Goal: Task Accomplishment & Management: Use online tool/utility

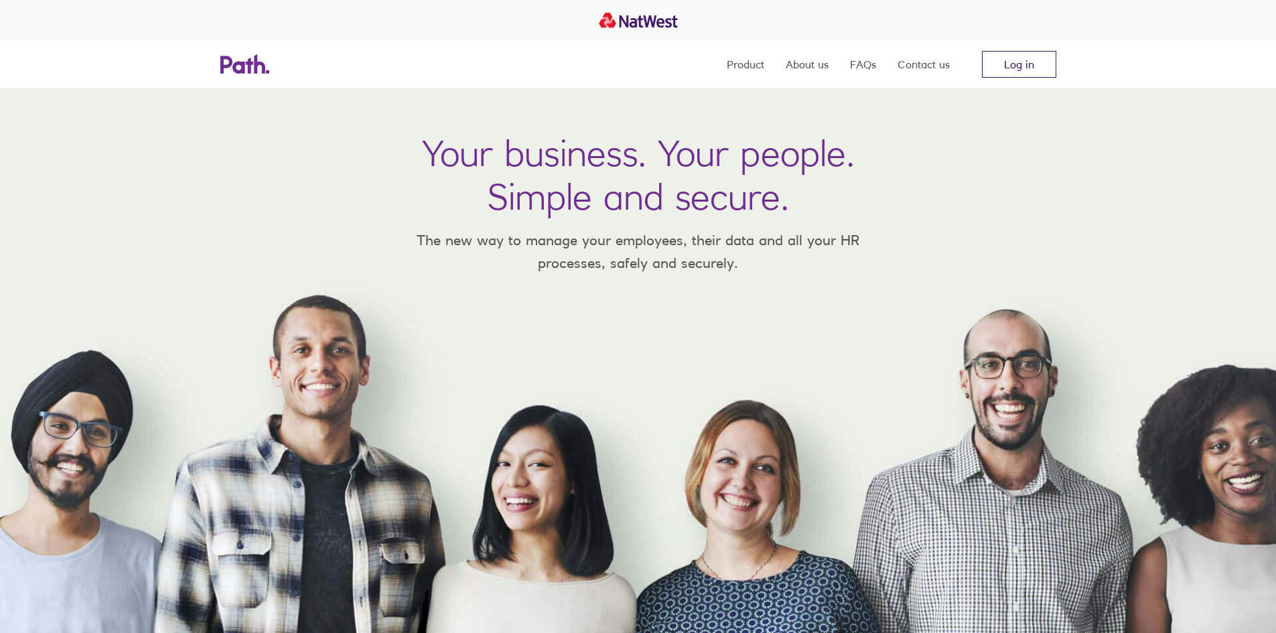
click at [992, 63] on link "Log in" at bounding box center [1019, 64] width 74 height 27
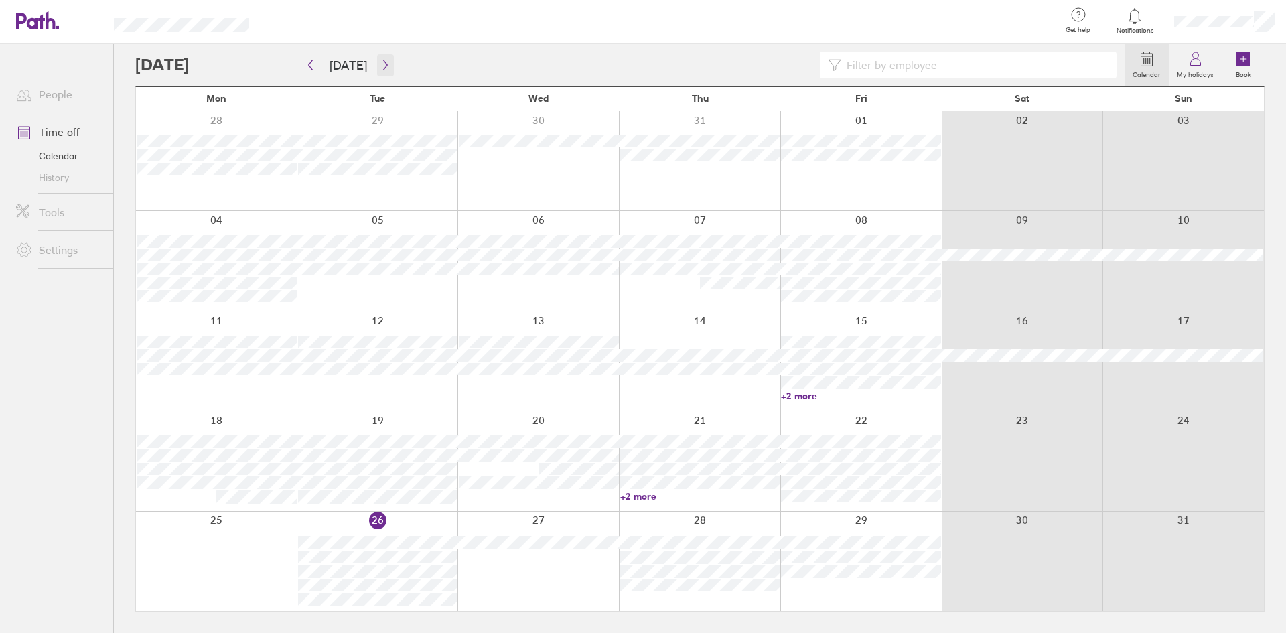
click at [377, 66] on button "button" at bounding box center [385, 65] width 17 height 22
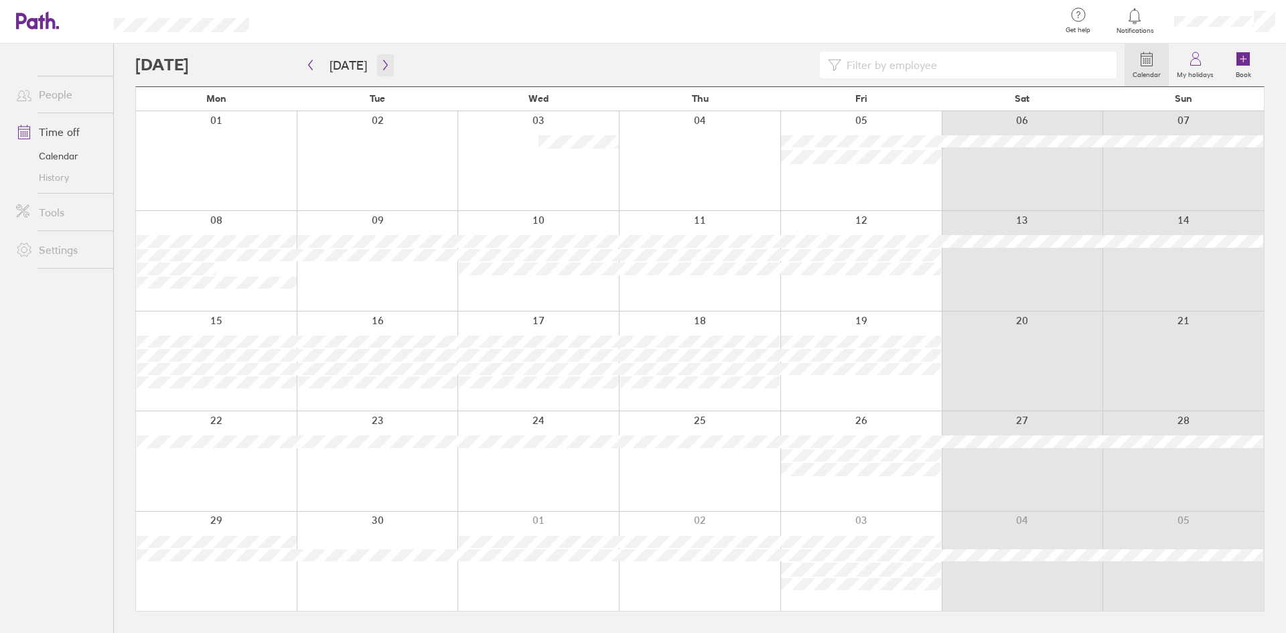
click at [381, 71] on button "button" at bounding box center [385, 65] width 17 height 22
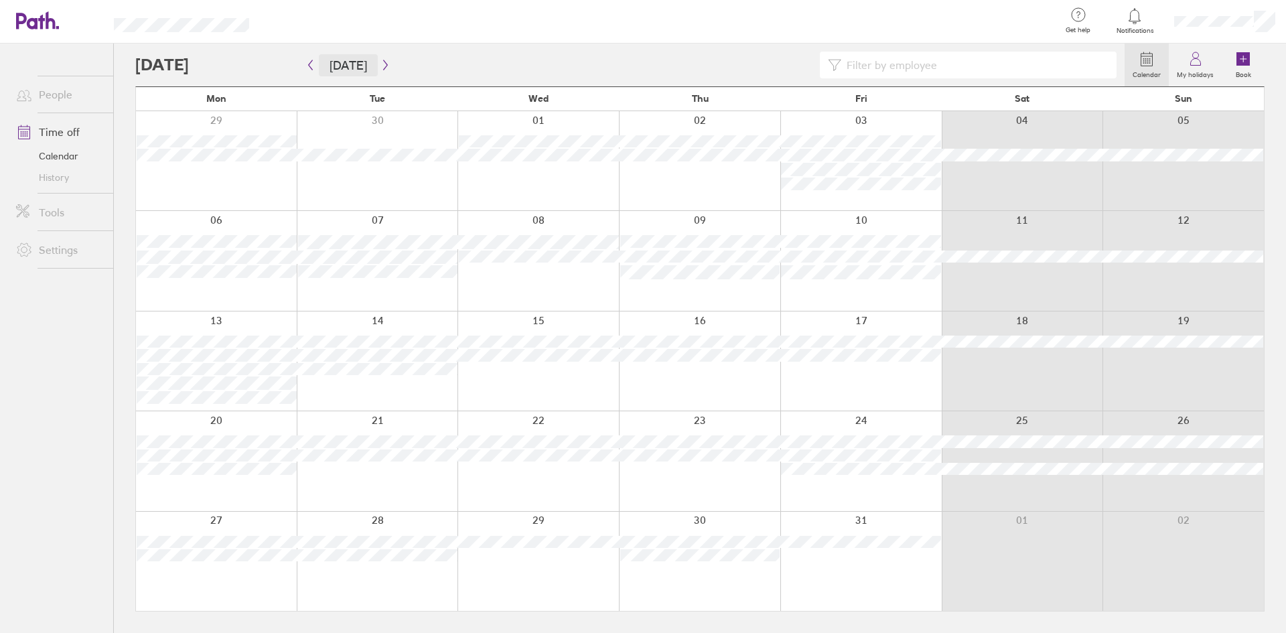
click at [346, 66] on button "Today" at bounding box center [348, 65] width 59 height 22
